Goal: Book appointment/travel/reservation

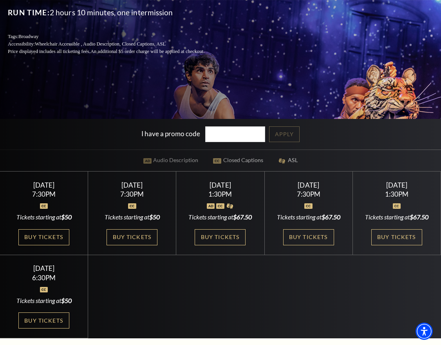
scroll to position [157, 0]
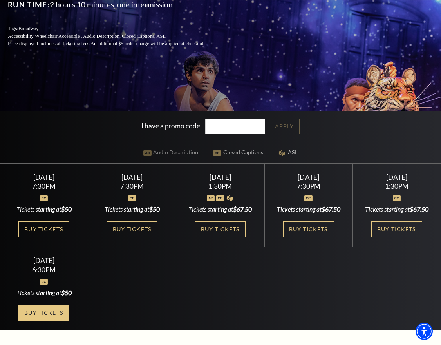
click at [53, 315] on link "Buy Tickets" at bounding box center [43, 312] width 51 height 16
click at [40, 320] on link "Buy Tickets" at bounding box center [43, 312] width 51 height 16
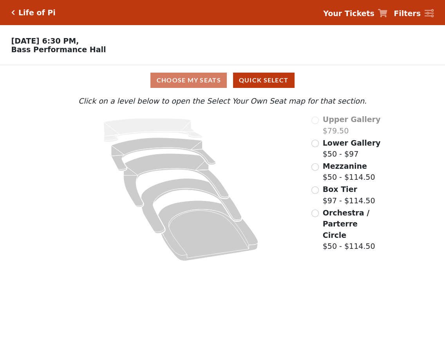
click at [412, 48] on div "Filters / Cart" at bounding box center [389, 45] width 111 height 40
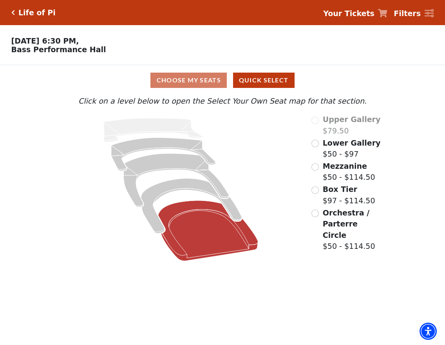
click at [199, 217] on icon at bounding box center [208, 230] width 100 height 60
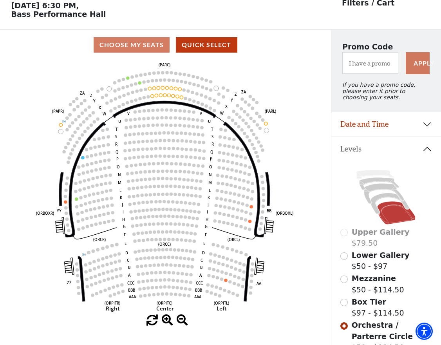
scroll to position [36, 0]
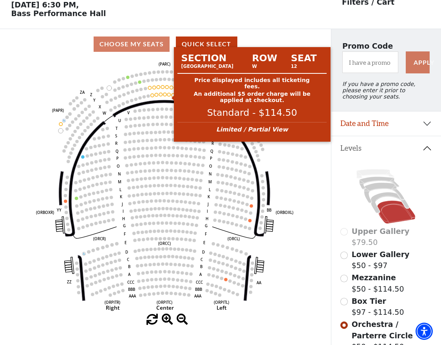
click at [168, 96] on circle at bounding box center [168, 94] width 3 height 3
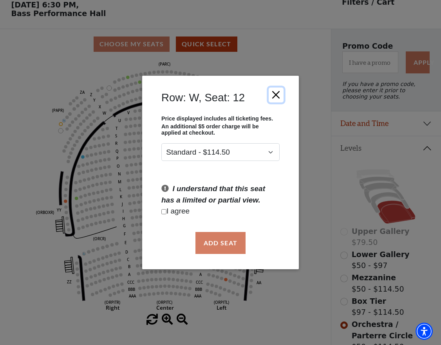
click at [279, 94] on button "Close" at bounding box center [276, 94] width 15 height 15
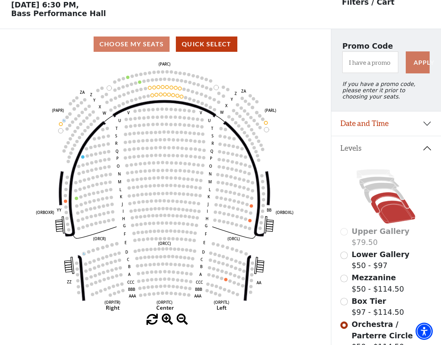
click at [381, 194] on icon at bounding box center [390, 202] width 38 height 21
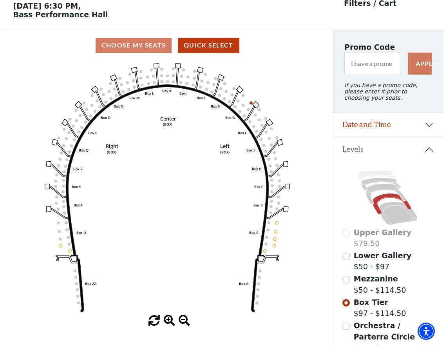
scroll to position [0, 0]
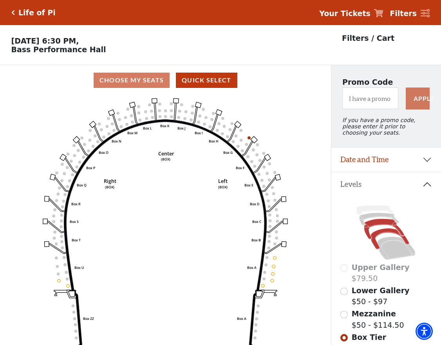
click at [379, 220] on icon at bounding box center [384, 229] width 40 height 20
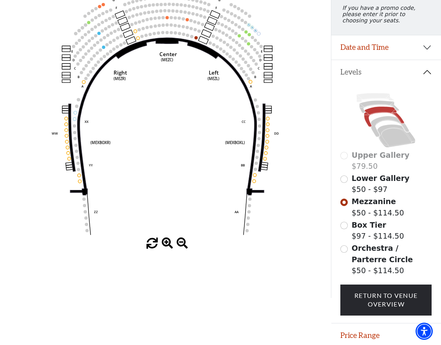
scroll to position [104, 0]
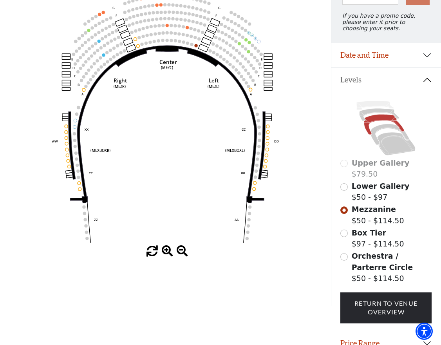
click at [268, 128] on use "Seat Selected" at bounding box center [268, 126] width 4 height 4
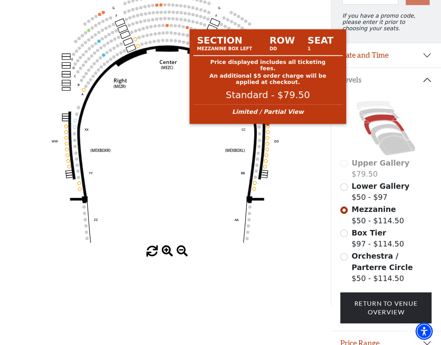
click at [268, 128] on circle at bounding box center [268, 126] width 3 height 3
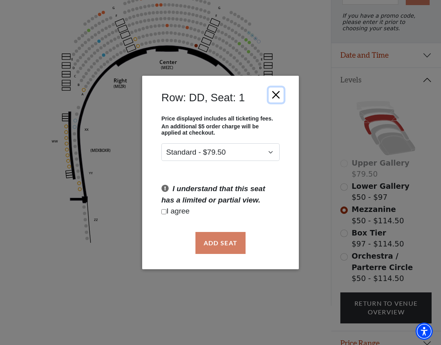
click at [278, 99] on button "Close" at bounding box center [276, 94] width 15 height 15
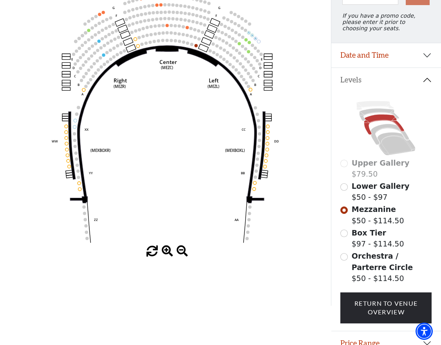
scroll to position [0, 0]
